Goal: Task Accomplishment & Management: Use online tool/utility

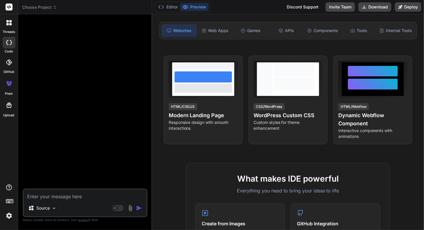
scroll to position [58, 0]
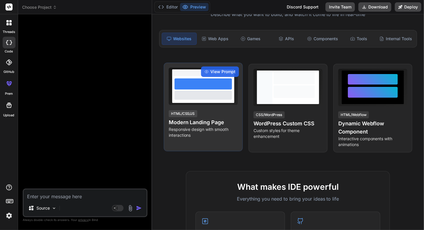
click at [176, 128] on p "Responsive design with smooth interactions" at bounding box center [203, 132] width 69 height 12
click at [197, 124] on h4 "Modern Landing Page" at bounding box center [203, 122] width 69 height 8
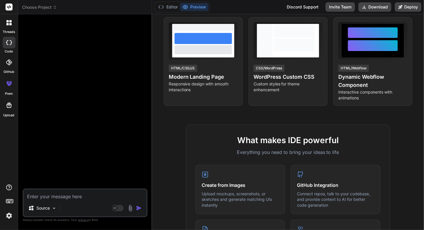
scroll to position [29, 0]
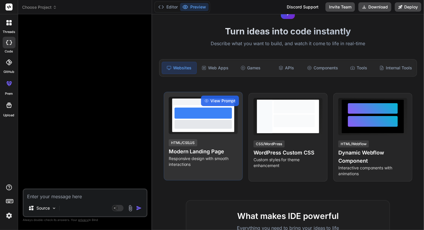
click at [191, 112] on div at bounding box center [202, 112] width 57 height 11
click at [224, 100] on span "View Prompt" at bounding box center [222, 101] width 25 height 6
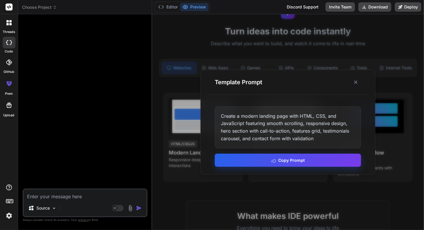
click at [287, 161] on button "Copy Prompt" at bounding box center [288, 159] width 146 height 13
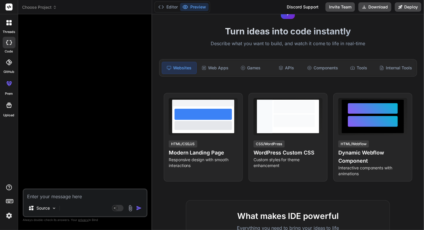
click at [69, 195] on textarea at bounding box center [85, 194] width 123 height 10
paste textarea "Create a modern landing page with HTML, CSS, and JavaScript featuring smooth sc…"
type textarea "Create a modern landing page with HTML, CSS, and JavaScript featuring smooth sc…"
type textarea "x"
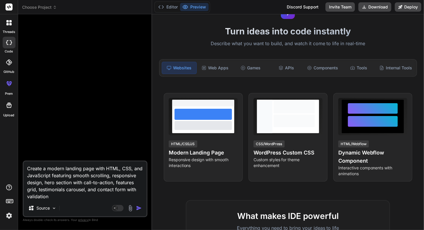
type textarea "Create a modern landing page with HTML, CSS, and JavaScript featuring smooth sc…"
click at [141, 208] on img "button" at bounding box center [139, 208] width 6 height 6
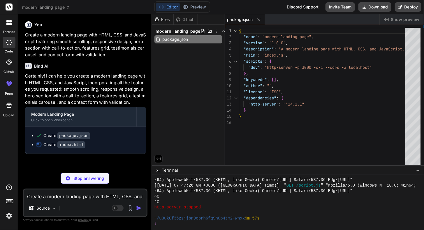
type textarea "x"
type textarea "<script src="script.js"></script> </body> </html>"
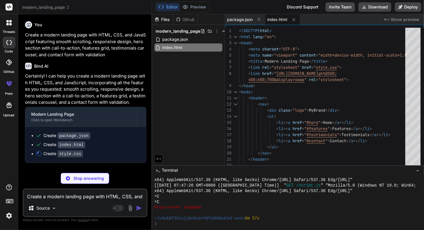
type textarea "x"
type textarea "} nav ul li { margin: 0 10px 10px 10px; } }"
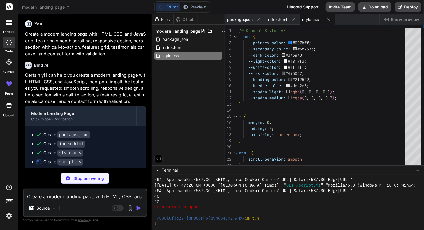
scroll to position [2, 0]
type textarea "x"
type textarea "}); });"
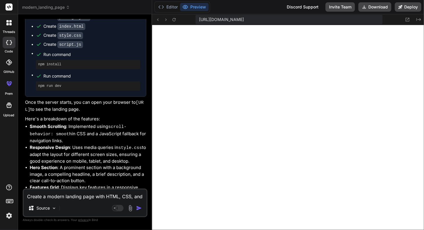
scroll to position [169, 0]
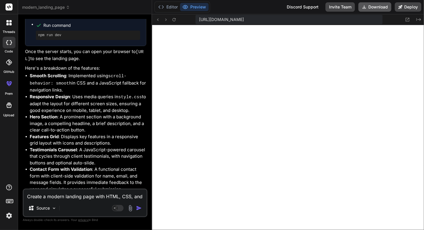
click at [381, 9] on button "Download" at bounding box center [374, 6] width 33 height 9
click at [8, 22] on icon at bounding box center [7, 21] width 2 height 2
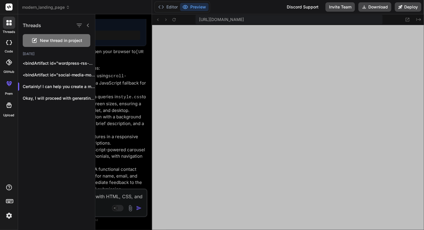
click at [141, 15] on div at bounding box center [259, 121] width 328 height 215
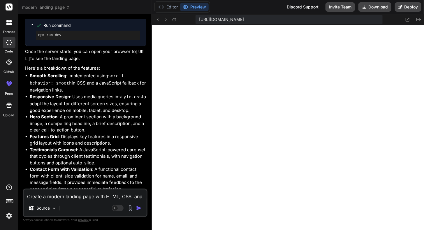
click at [9, 22] on icon at bounding box center [10, 21] width 2 height 2
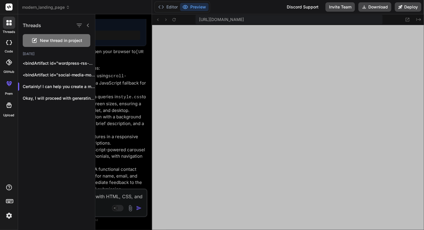
click at [45, 42] on span "New thread in project" at bounding box center [61, 41] width 42 height 6
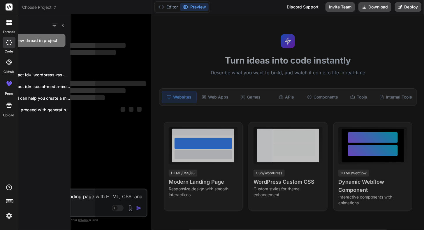
scroll to position [609, 0]
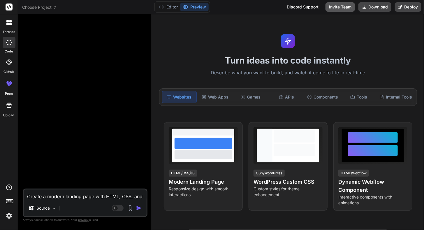
click at [332, 8] on button "Invite Team" at bounding box center [339, 6] width 29 height 9
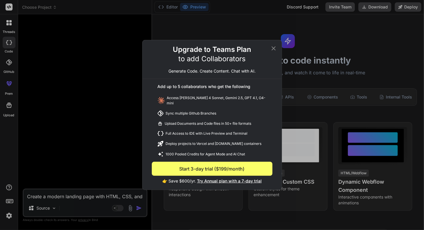
click at [273, 50] on icon at bounding box center [273, 48] width 4 height 4
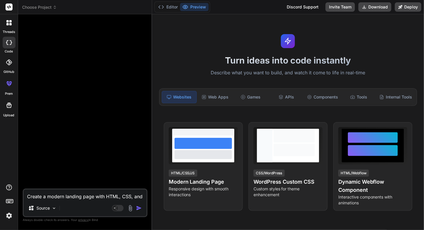
click at [7, 43] on icon at bounding box center [7, 42] width 2 height 5
type textarea "x"
click at [9, 29] on div at bounding box center [9, 23] width 12 height 12
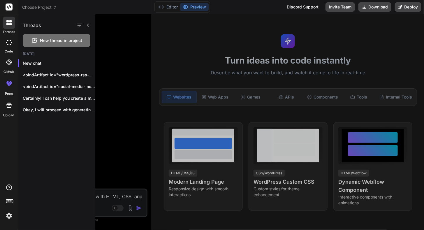
click at [8, 217] on img at bounding box center [9, 215] width 10 height 10
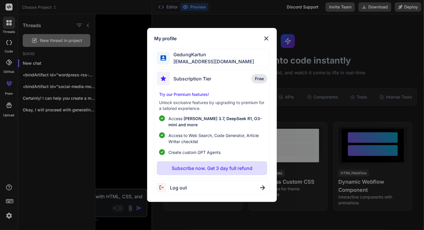
click at [264, 39] on img at bounding box center [266, 38] width 7 height 7
